Goal: Task Accomplishment & Management: Complete application form

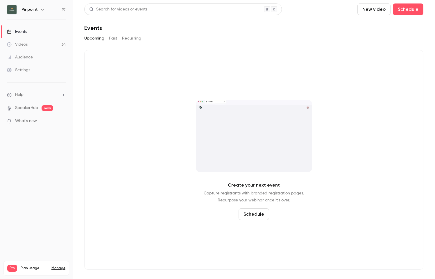
click at [23, 33] on div "Events" at bounding box center [17, 32] width 20 height 6
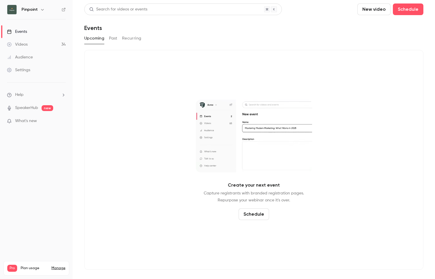
click at [29, 44] on link "Videos 34" at bounding box center [36, 44] width 73 height 13
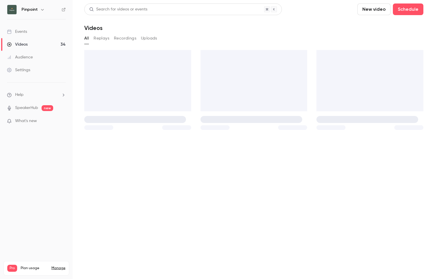
click at [34, 29] on link "Events" at bounding box center [36, 31] width 73 height 13
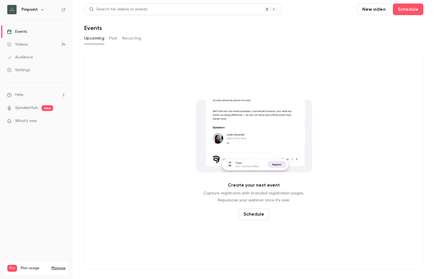
click at [111, 34] on button "Past" at bounding box center [113, 38] width 8 height 9
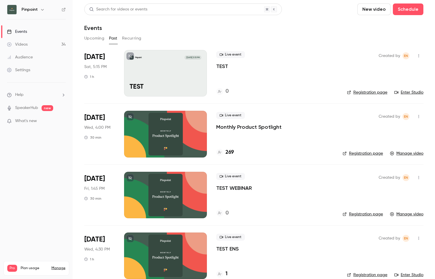
click at [241, 127] on p "Monthly Product Spotlight" at bounding box center [248, 127] width 65 height 7
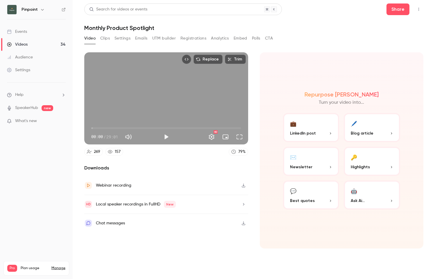
click at [196, 40] on button "Registrations" at bounding box center [194, 38] width 26 height 9
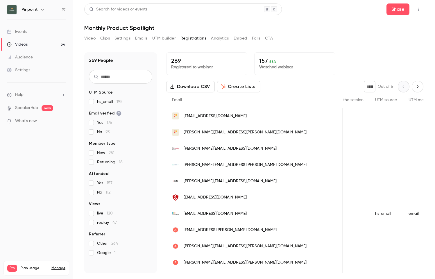
scroll to position [0, 496]
click at [22, 33] on div "Events" at bounding box center [17, 32] width 20 height 6
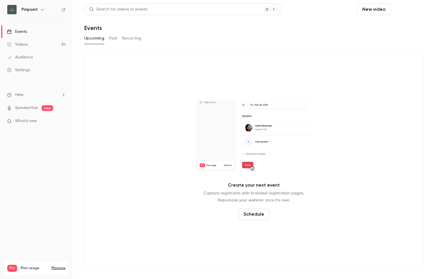
click at [403, 10] on button "Schedule" at bounding box center [408, 9] width 31 height 12
click at [382, 26] on div "One time event" at bounding box center [397, 25] width 44 height 6
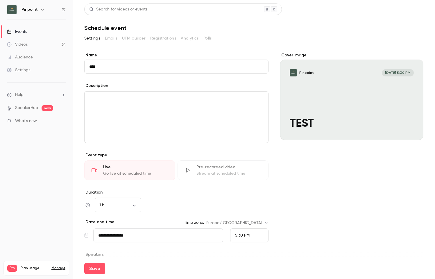
type input "****"
click at [124, 86] on div "Description" at bounding box center [176, 86] width 184 height 7
click at [99, 267] on button "Save" at bounding box center [94, 269] width 21 height 12
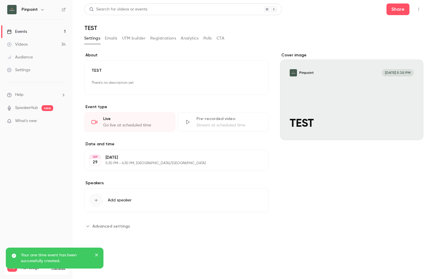
click at [170, 37] on button "Registrations" at bounding box center [163, 38] width 26 height 9
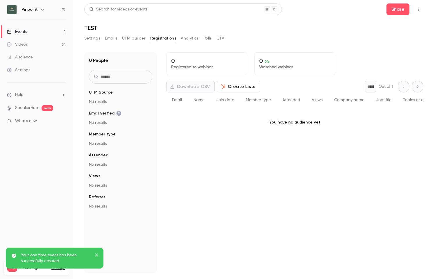
click at [96, 39] on button "Settings" at bounding box center [92, 38] width 16 height 9
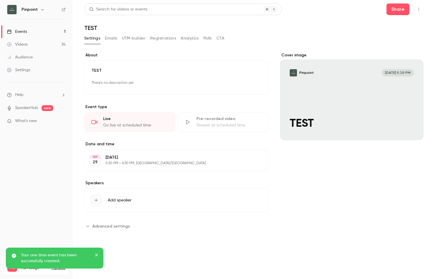
click at [112, 225] on span "Advanced settings" at bounding box center [111, 226] width 38 height 6
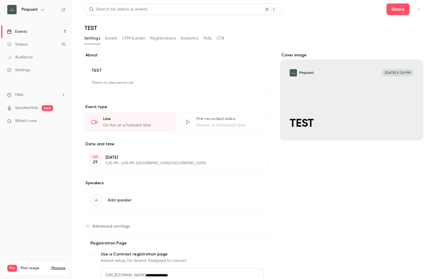
click at [166, 37] on button "Registrations" at bounding box center [163, 38] width 26 height 9
